Goal: Navigation & Orientation: Find specific page/section

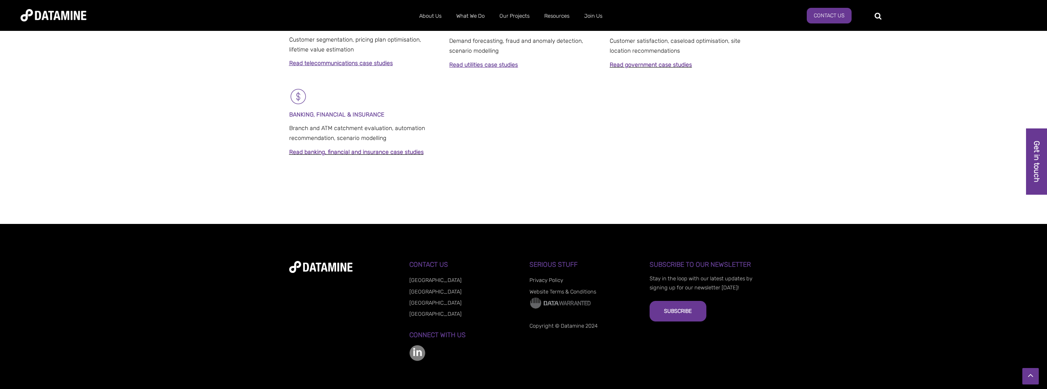
scroll to position [631, 0]
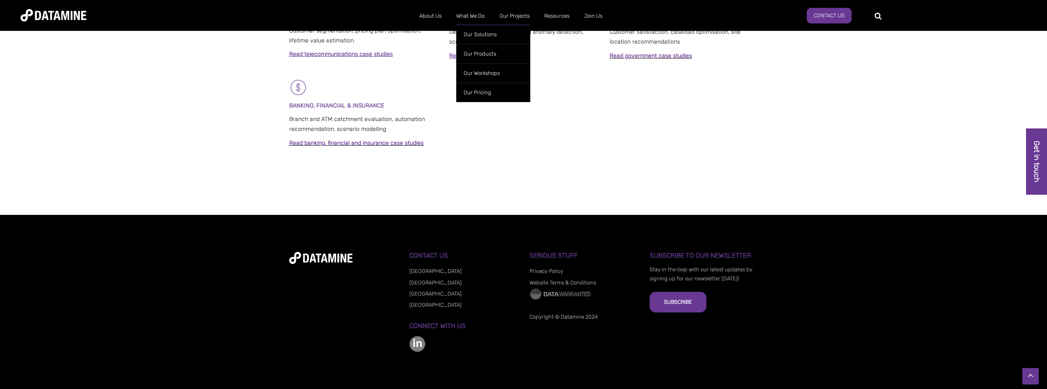
click at [475, 22] on ul "Our Solutions Our Products Retailwatch WeekAhead NZ Fuel Price Data Site Spotte…" at bounding box center [493, 61] width 74 height 81
click at [486, 35] on link "Our Solutions" at bounding box center [493, 34] width 74 height 19
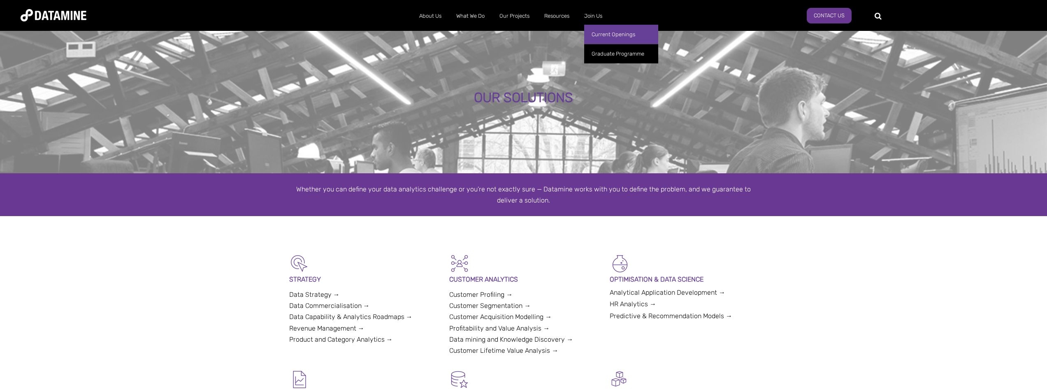
click at [607, 32] on link "Current Openings" at bounding box center [621, 34] width 74 height 19
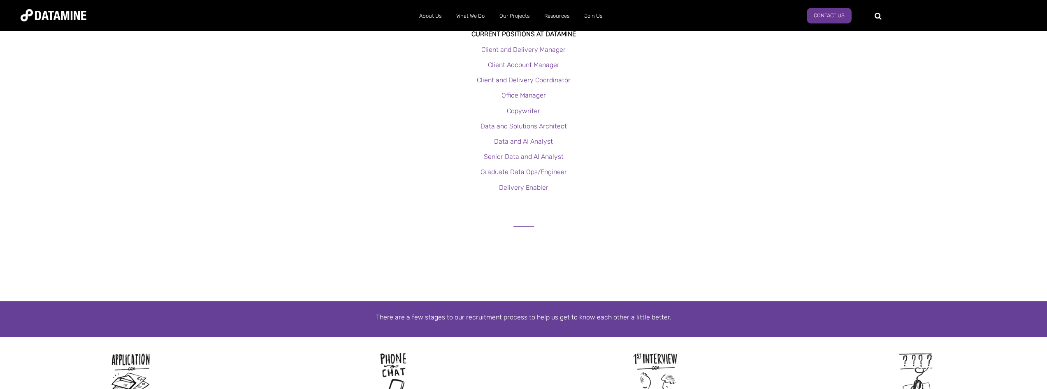
scroll to position [246, 0]
